Goal: Information Seeking & Learning: Learn about a topic

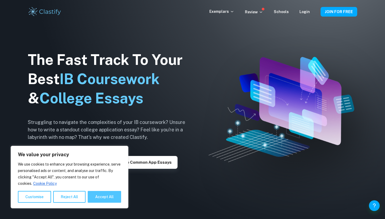
click at [100, 202] on button "Accept All" at bounding box center [104, 197] width 33 height 12
checkbox input "true"
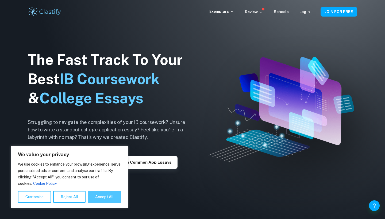
checkbox input "true"
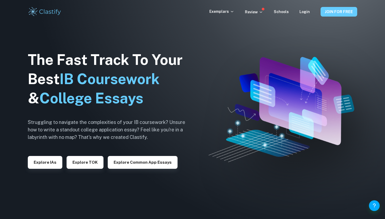
click at [328, 12] on button "JOIN FOR FREE" at bounding box center [339, 12] width 37 height 10
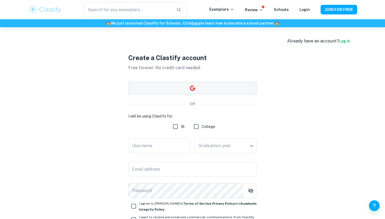
click at [237, 87] on button "button" at bounding box center [192, 88] width 128 height 13
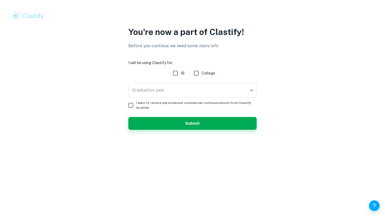
click at [173, 72] on input "IB" at bounding box center [175, 73] width 11 height 11
checkbox input "true"
click at [130, 106] on input "I want to receive personalized commercial communications from Clastify by email." at bounding box center [131, 105] width 11 height 11
checkbox input "true"
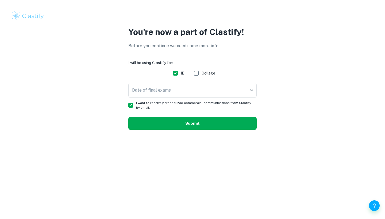
click at [148, 118] on button "Submit" at bounding box center [192, 123] width 128 height 13
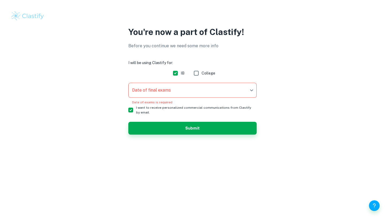
click at [148, 80] on form "I will be using Clastify for: IB College Date of final exams ​ Date of final ex…" at bounding box center [192, 97] width 128 height 75
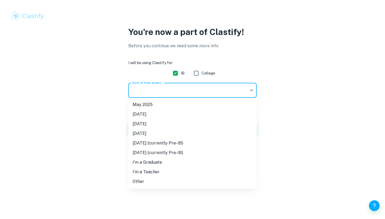
click at [148, 85] on body "We value your privacy We use cookies to enhance your browsing experience, serve…" at bounding box center [192, 109] width 385 height 219
click at [188, 89] on div at bounding box center [192, 109] width 385 height 219
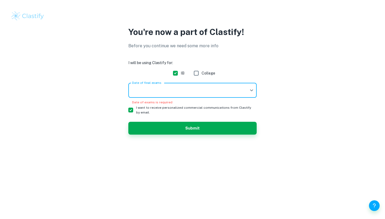
click at [154, 98] on div "Date of final exams ​ Date of final exams Date of exams is required" at bounding box center [192, 94] width 128 height 22
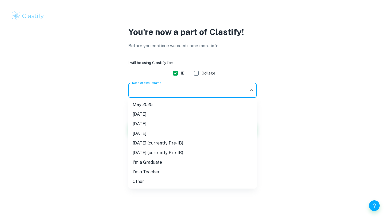
click at [150, 96] on body "We value your privacy We use cookies to enhance your browsing experience, serve…" at bounding box center [192, 109] width 385 height 219
click at [142, 105] on li "May 2025" at bounding box center [192, 105] width 128 height 10
type input "M25"
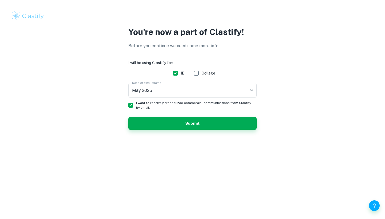
click at [171, 130] on div "You're now a part of Clastify! Before you continue we need some more info I wil…" at bounding box center [192, 81] width 343 height 111
click at [171, 119] on button "Submit" at bounding box center [192, 123] width 128 height 13
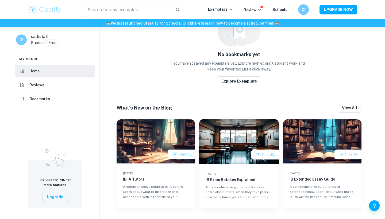
scroll to position [265, 0]
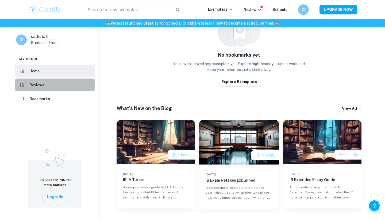
click at [64, 82] on li "Reviews" at bounding box center [55, 85] width 80 height 13
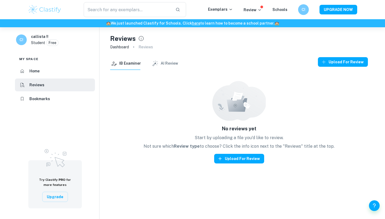
click at [63, 78] on div "Home Reviews Bookmarks" at bounding box center [55, 85] width 80 height 41
click at [64, 73] on li "Home" at bounding box center [55, 71] width 80 height 13
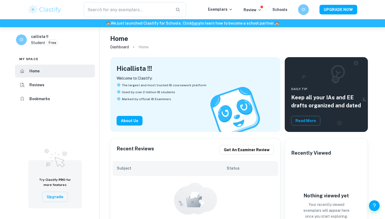
click at [21, 42] on h6 "C!" at bounding box center [21, 40] width 6 height 6
drag, startPoint x: 28, startPoint y: 37, endPoint x: 51, endPoint y: 39, distance: 22.8
click at [54, 40] on div "C! callista !! Student Free" at bounding box center [55, 41] width 89 height 19
click at [75, 37] on div "C! callista !! Student Free" at bounding box center [55, 41] width 89 height 19
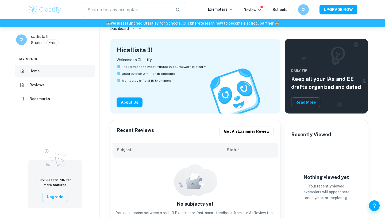
click at [62, 75] on li "Home" at bounding box center [55, 71] width 80 height 13
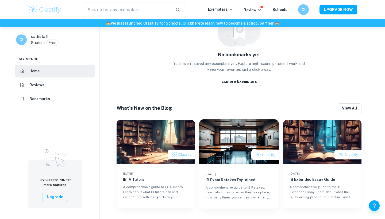
scroll to position [265, 0]
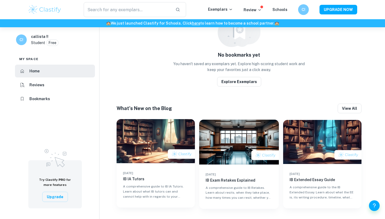
click at [177, 136] on img at bounding box center [156, 141] width 78 height 44
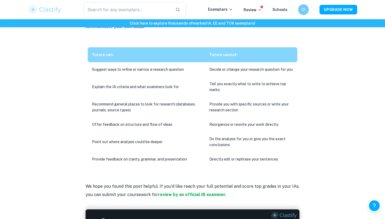
scroll to position [405, 0]
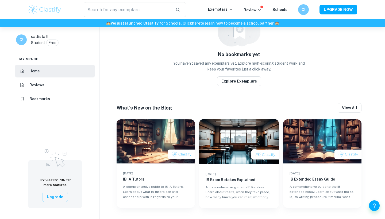
scroll to position [265, 0]
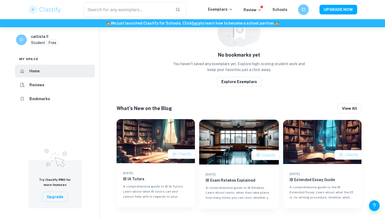
click at [188, 149] on img at bounding box center [156, 141] width 78 height 44
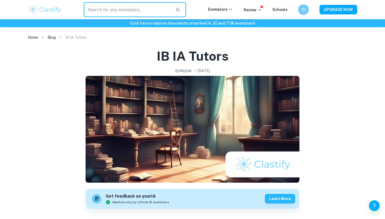
click at [158, 8] on input "text" at bounding box center [128, 9] width 88 height 15
type input "research question"
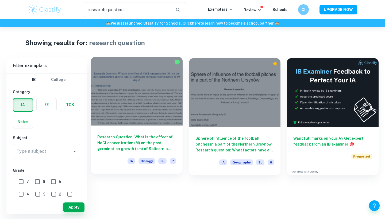
click at [103, 71] on div at bounding box center [137, 91] width 92 height 69
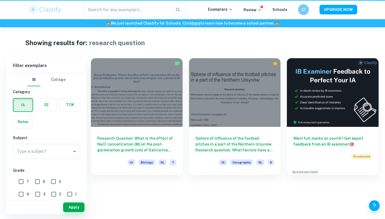
type input "research question"
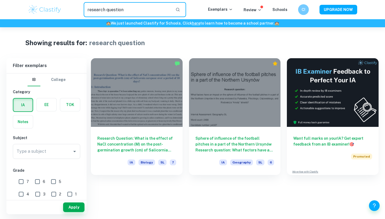
click at [141, 3] on input "research question" at bounding box center [128, 9] width 88 height 15
click at [142, 18] on div "research question ​ Exemplars Review Schools C! UPGRADE NOW" at bounding box center [192, 9] width 385 height 19
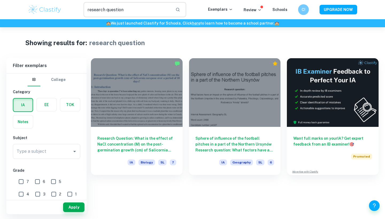
click at [135, 7] on input "research question" at bounding box center [128, 9] width 88 height 15
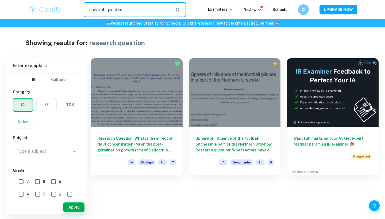
click at [135, 7] on input "research question" at bounding box center [128, 9] width 88 height 15
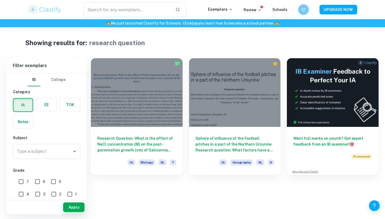
click at [53, 7] on img at bounding box center [45, 9] width 34 height 11
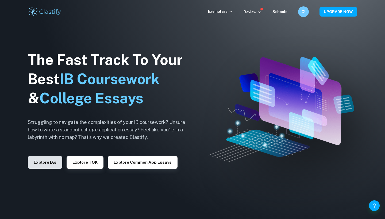
click at [44, 164] on button "Explore IAs" at bounding box center [45, 162] width 35 height 13
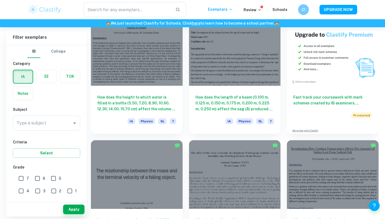
scroll to position [1686, 0]
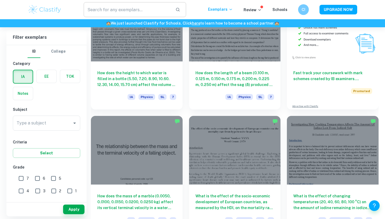
click at [169, 11] on input "text" at bounding box center [128, 9] width 88 height 15
